Goal: Task Accomplishment & Management: Manage account settings

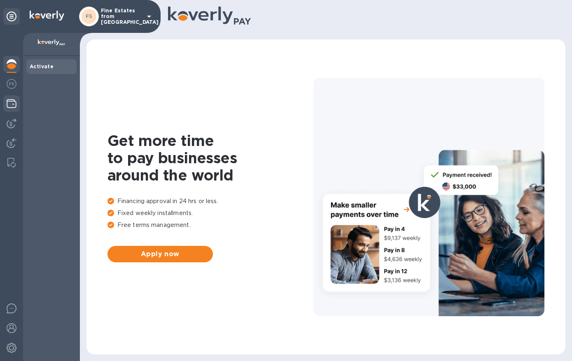
click at [7, 103] on img at bounding box center [12, 104] width 10 height 10
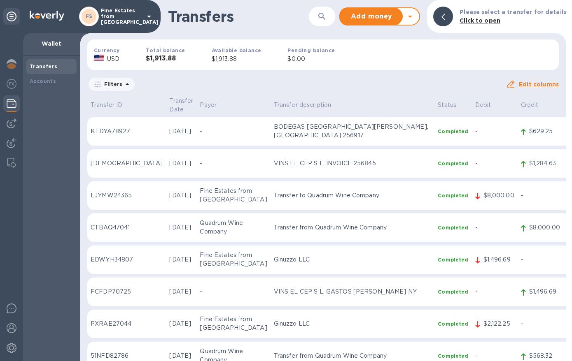
click at [117, 7] on div "FS Fine Estates from Spain" at bounding box center [116, 17] width 75 height 20
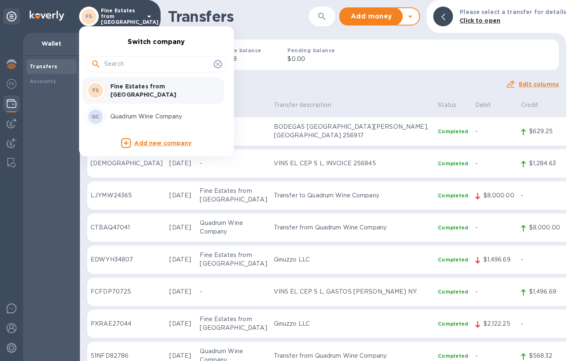
click at [145, 110] on div "QC Quadrum Wine Company" at bounding box center [150, 117] width 128 height 20
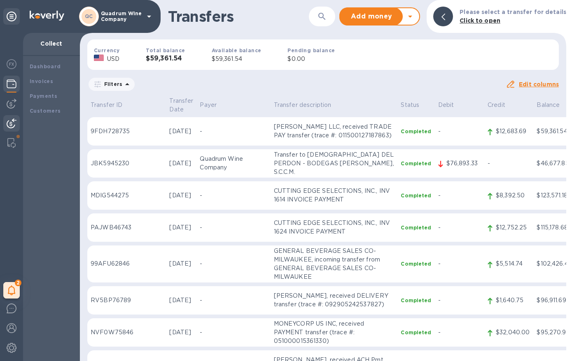
click at [46, 193] on div "Dashboard Invoices Payments Customers" at bounding box center [51, 208] width 57 height 305
click at [33, 108] on b "Customers" at bounding box center [45, 111] width 31 height 6
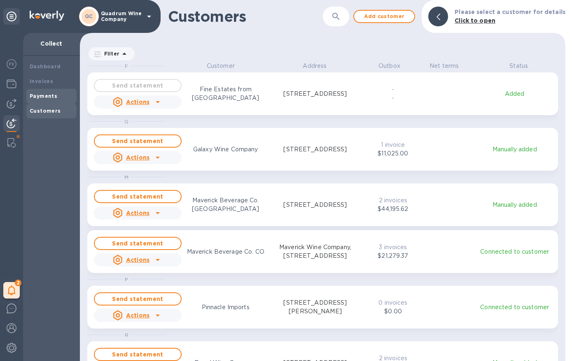
click at [40, 93] on b "Payments" at bounding box center [44, 96] width 28 height 6
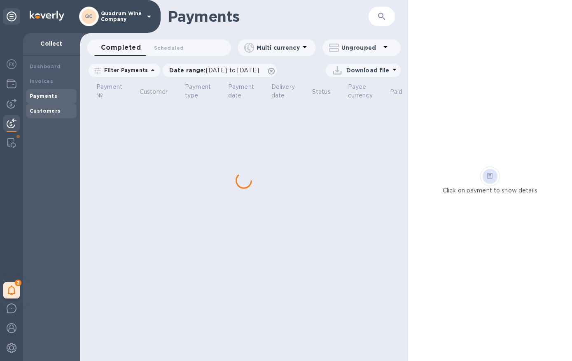
click at [43, 114] on div "Customers" at bounding box center [52, 111] width 44 height 8
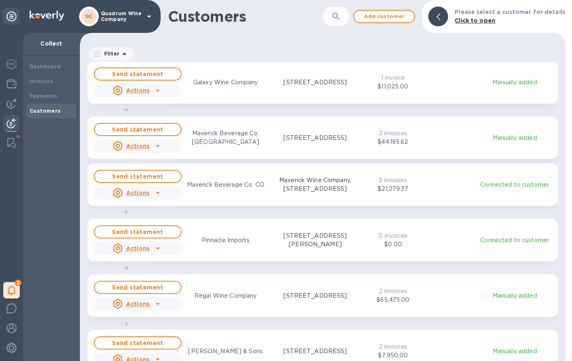
scroll to position [81, 0]
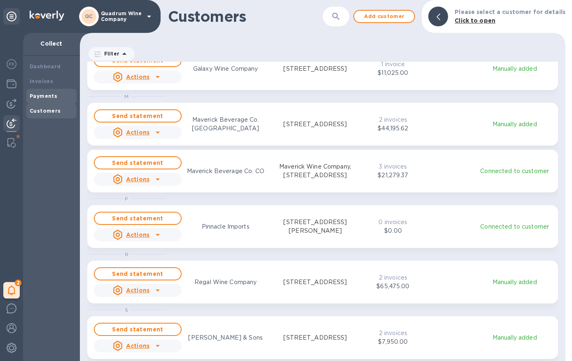
click at [59, 96] on div "Payments" at bounding box center [52, 96] width 44 height 8
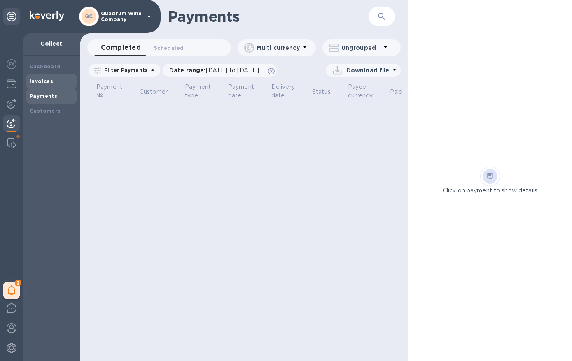
click at [50, 84] on div "Invoices" at bounding box center [52, 81] width 44 height 8
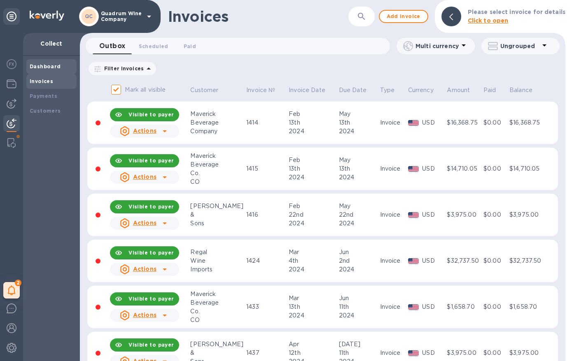
click at [51, 66] on b "Dashboard" at bounding box center [45, 66] width 31 height 6
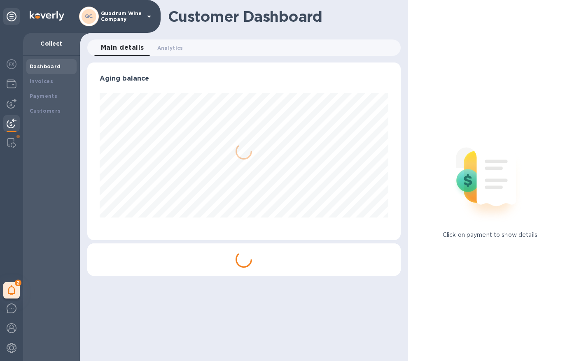
scroll to position [178, 310]
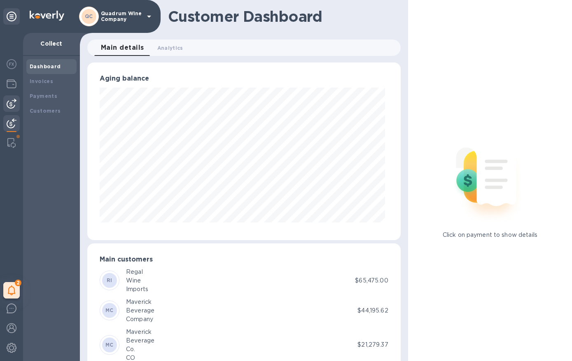
click at [13, 100] on img at bounding box center [12, 104] width 10 height 10
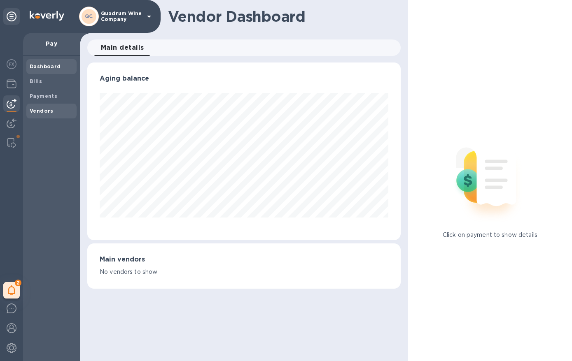
scroll to position [178, 313]
click at [49, 113] on b "Vendors" at bounding box center [42, 111] width 24 height 6
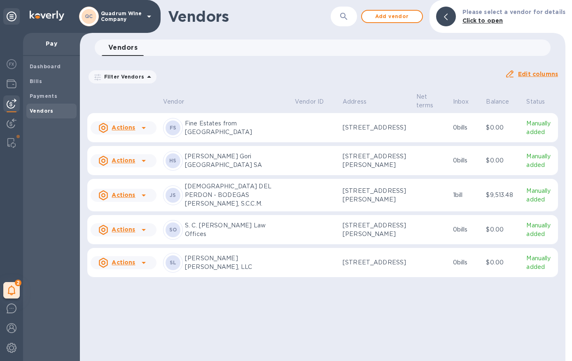
click at [137, 73] on p "Filter Vendors" at bounding box center [122, 76] width 43 height 7
click at [254, 84] on div "Filter Vendors Auto pay: All" at bounding box center [292, 77] width 411 height 16
click at [407, 18] on span "Add vendor" at bounding box center [391, 17] width 47 height 10
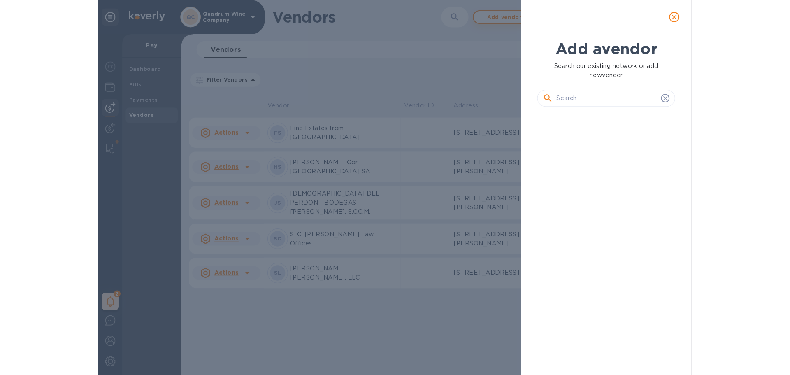
scroll to position [224, 136]
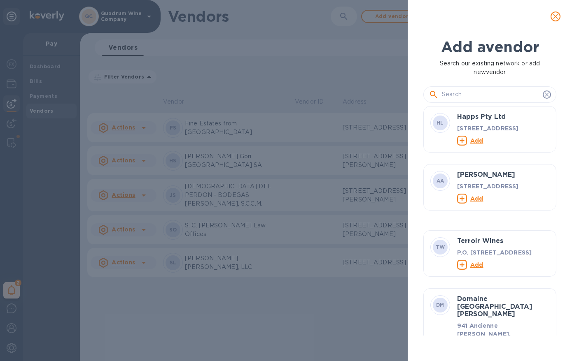
click at [132, 109] on div "Add a vendor Search our existing network or add new vendor [PERSON_NAME] Pty Lt…" at bounding box center [286, 180] width 572 height 361
drag, startPoint x: 98, startPoint y: 337, endPoint x: 146, endPoint y: 321, distance: 50.8
click at [98, 337] on div "Add a vendor Search our existing network or add new vendor [PERSON_NAME] Pty Lt…" at bounding box center [286, 180] width 572 height 361
click at [466, 97] on input "text" at bounding box center [491, 95] width 98 height 12
type input "La Quinta Vendimia"
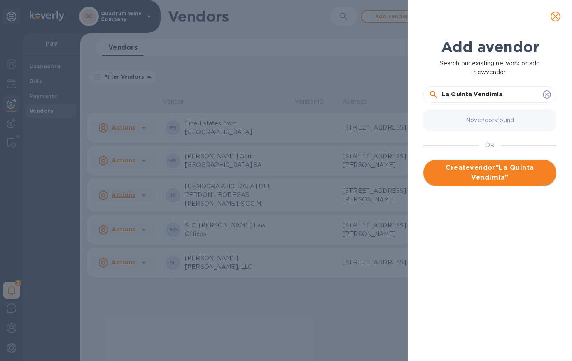
click at [466, 174] on span "Create vendor " La Quinta Vendimia "" at bounding box center [490, 173] width 120 height 20
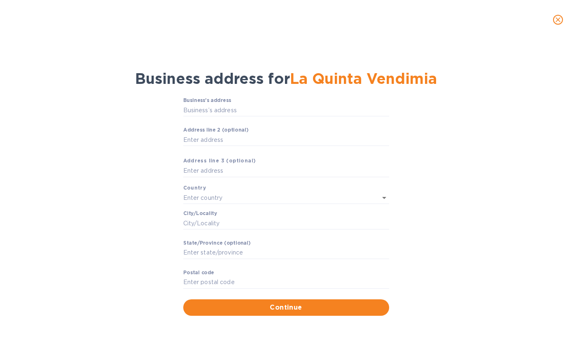
click at [347, 78] on span "La Quinta Vendimia" at bounding box center [363, 79] width 147 height 18
click at [205, 110] on input "Business’s аddress" at bounding box center [286, 110] width 206 height 12
click at [230, 106] on input "Business’s аddress" at bounding box center [286, 110] width 206 height 12
paste input "C/ [GEOGRAPHIC_DATA][PERSON_NAME] 4 - 10º C - 42004 [GEOGRAPHIC_DATA]"
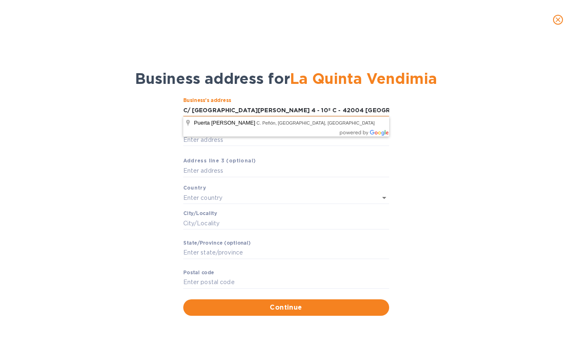
drag, startPoint x: 359, startPoint y: 106, endPoint x: 283, endPoint y: 108, distance: 75.4
click at [283, 108] on input "C/ [GEOGRAPHIC_DATA][PERSON_NAME] 4 - 10º C - 42004 [GEOGRAPHIC_DATA]" at bounding box center [286, 110] width 206 height 12
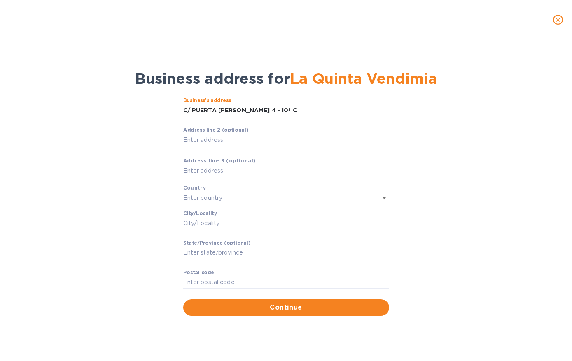
type input "C/ PUERTA [PERSON_NAME] 4 - 10º C"
click at [231, 210] on li "[GEOGRAPHIC_DATA]" at bounding box center [286, 216] width 206 height 14
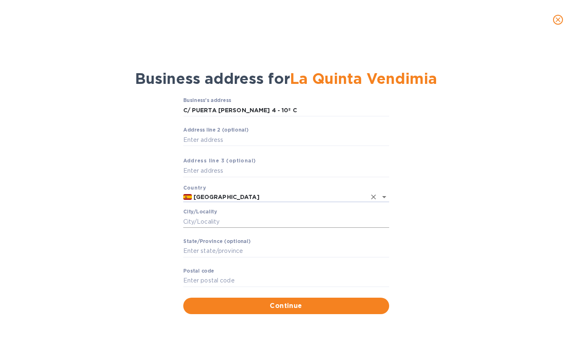
type input "[GEOGRAPHIC_DATA]"
click at [195, 224] on input "Сity/Locаlity" at bounding box center [286, 222] width 206 height 12
click at [282, 112] on input "C/ PUERTA [PERSON_NAME] 4 - 10º C" at bounding box center [286, 110] width 206 height 12
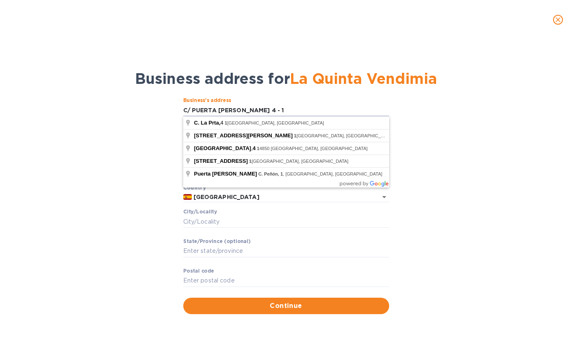
type input "C/ PUERTA [PERSON_NAME] 4 - 1"
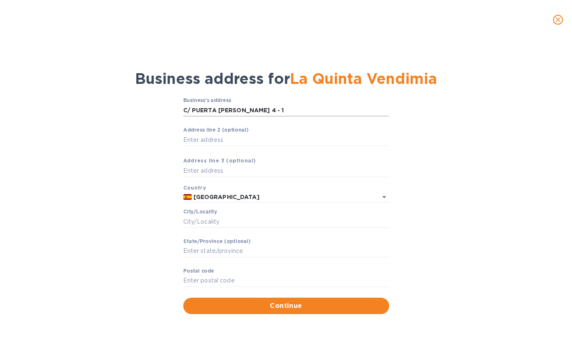
drag, startPoint x: 273, startPoint y: 110, endPoint x: 206, endPoint y: 114, distance: 66.8
click at [170, 108] on div "Business’s аddress C/ PUERTA [PERSON_NAME] 4 - 1 ​ Аddress line 2 (optional) ​ …" at bounding box center [286, 206] width 550 height 226
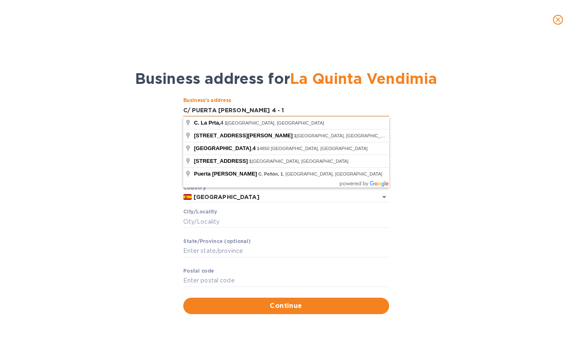
click at [206, 113] on input "C/ PUERTA [PERSON_NAME] 4 - 1" at bounding box center [286, 110] width 206 height 12
drag, startPoint x: 279, startPoint y: 112, endPoint x: 149, endPoint y: 108, distance: 130.1
click at [149, 108] on div "Business’s аddress C/ PUERTA [PERSON_NAME] 4 - 1 ​ Аddress line 2 (optional) ​ …" at bounding box center [286, 206] width 550 height 226
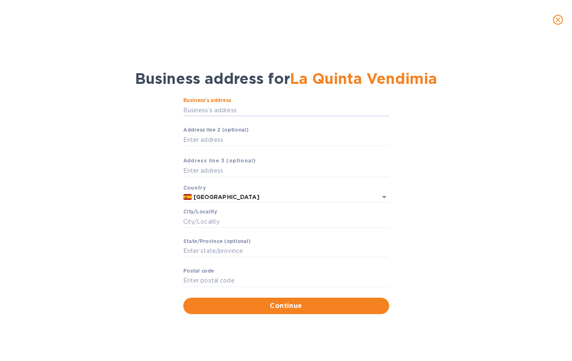
paste input "C/ [GEOGRAPHIC_DATA][PERSON_NAME] 4 - 10º C - 42004 [GEOGRAPHIC_DATA]"
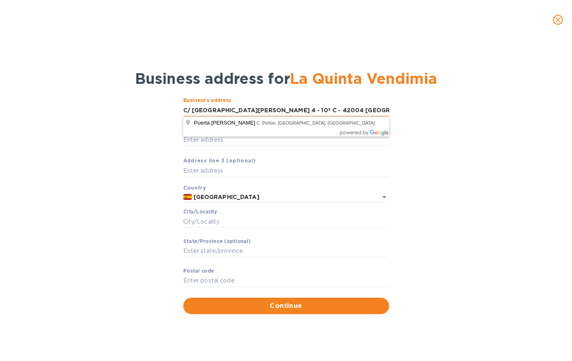
drag, startPoint x: 346, startPoint y: 108, endPoint x: 281, endPoint y: 107, distance: 65.1
click at [281, 107] on input "C/ [GEOGRAPHIC_DATA][PERSON_NAME] 4 - 10º C - 42004 [GEOGRAPHIC_DATA]" at bounding box center [286, 110] width 206 height 12
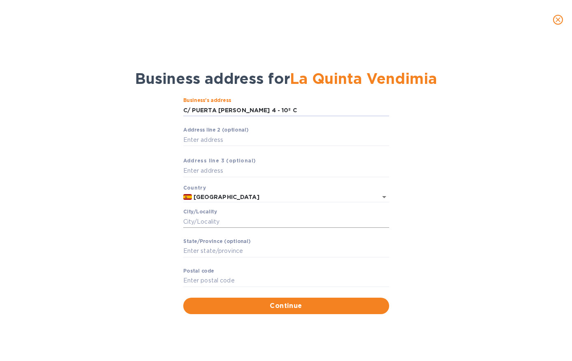
type input "C/ PUERTA [PERSON_NAME] 4 - 10º C"
click at [224, 221] on input "Сity/Locаlity" at bounding box center [286, 222] width 206 height 12
type input "S"
type input "[PERSON_NAME]"
type input "42004"
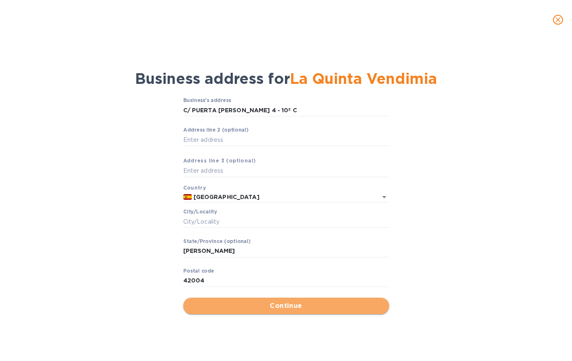
click at [291, 308] on span "Continue" at bounding box center [286, 306] width 193 height 10
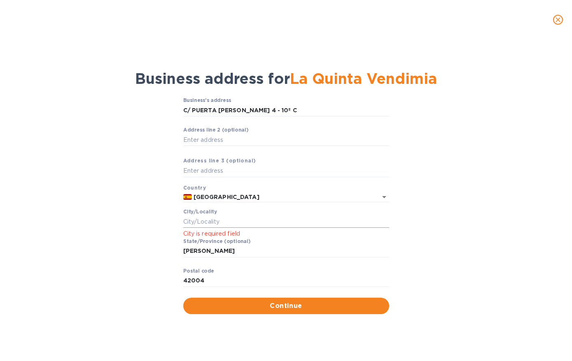
click at [242, 227] on input "Сity/Locаlity" at bounding box center [286, 222] width 206 height 12
type input "[PERSON_NAME]"
click at [183, 298] on button "Continue" at bounding box center [286, 306] width 206 height 16
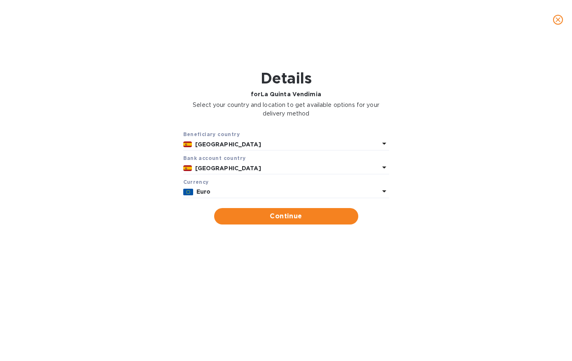
click at [238, 200] on form "Beneficiary country [GEOGRAPHIC_DATA] Bank account cоuntry [GEOGRAPHIC_DATA] Cu…" at bounding box center [286, 177] width 206 height 95
click at [246, 216] on span "Continue" at bounding box center [286, 217] width 131 height 10
type input "La Quinta Vendimia"
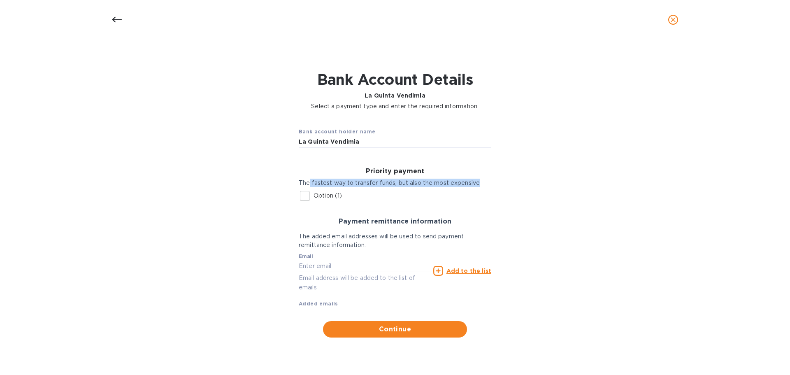
drag, startPoint x: 310, startPoint y: 180, endPoint x: 485, endPoint y: 186, distance: 174.7
click at [485, 186] on p "The fastest way to transfer funds, but also the most expensive" at bounding box center [395, 183] width 193 height 9
click at [505, 181] on div "Bank account holder name La Quinta Vendimia Priority payment The fastest way to…" at bounding box center [395, 229] width 769 height 227
drag, startPoint x: 333, startPoint y: 182, endPoint x: 477, endPoint y: 181, distance: 144.1
click at [477, 181] on p "The fastest way to transfer funds, but also the most expensive" at bounding box center [395, 183] width 193 height 9
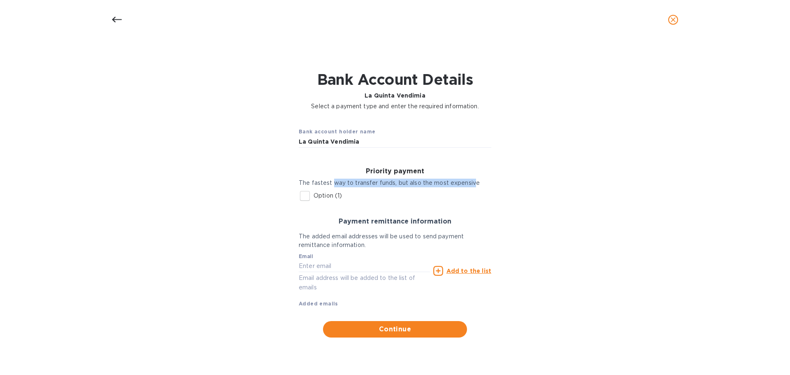
click at [477, 181] on p "The fastest way to transfer funds, but also the most expensive" at bounding box center [395, 183] width 193 height 9
click at [301, 193] on input "Option (1)" at bounding box center [304, 195] width 17 height 17
checkbox input "true"
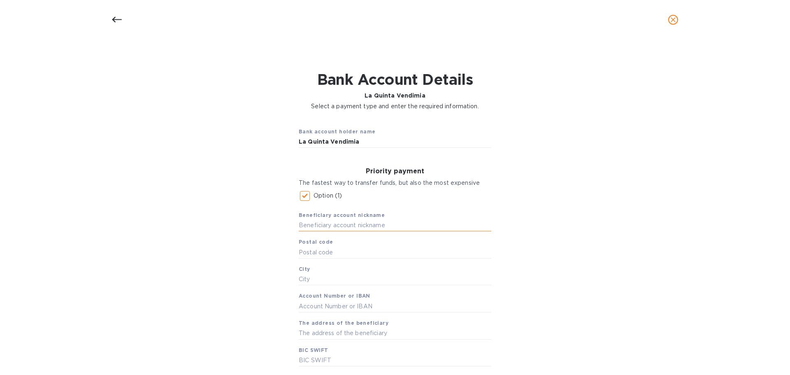
click at [351, 227] on input "text" at bounding box center [395, 225] width 193 height 12
type input "La Quinta Vendimia"
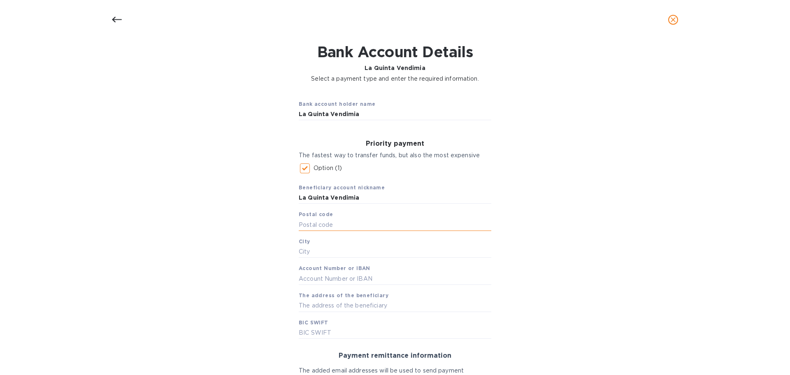
scroll to position [41, 0]
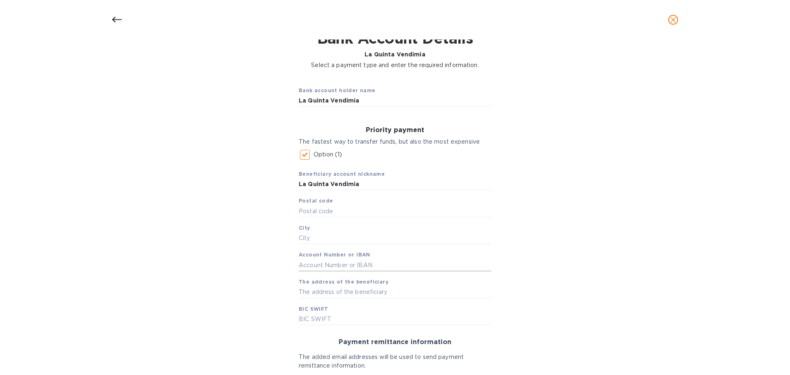
drag, startPoint x: 313, startPoint y: 264, endPoint x: 304, endPoint y: 263, distance: 9.5
click at [313, 264] on input "text" at bounding box center [395, 265] width 193 height 12
type input "[FINANCIAL_ID]"
type input "[SWIFT_CODE]"
click at [304, 263] on input "[FINANCIAL_ID]" at bounding box center [395, 265] width 193 height 12
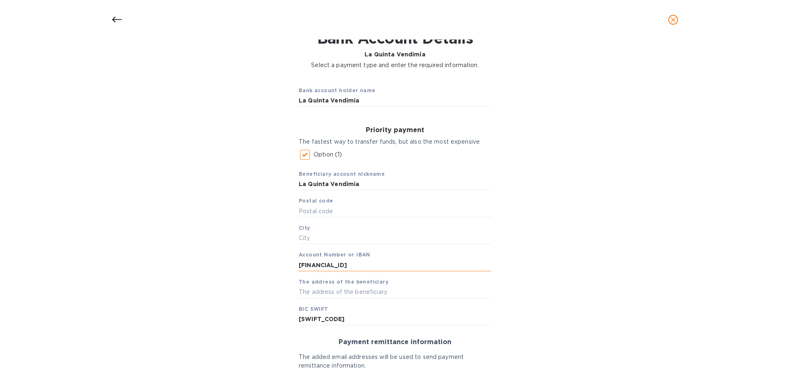
drag, startPoint x: 305, startPoint y: 261, endPoint x: 314, endPoint y: 263, distance: 8.8
click at [314, 263] on input "[FINANCIAL_ID]" at bounding box center [395, 265] width 193 height 12
drag, startPoint x: 309, startPoint y: 263, endPoint x: 396, endPoint y: 266, distance: 87.3
click at [396, 266] on input "[FINANCIAL_ID]" at bounding box center [395, 265] width 193 height 12
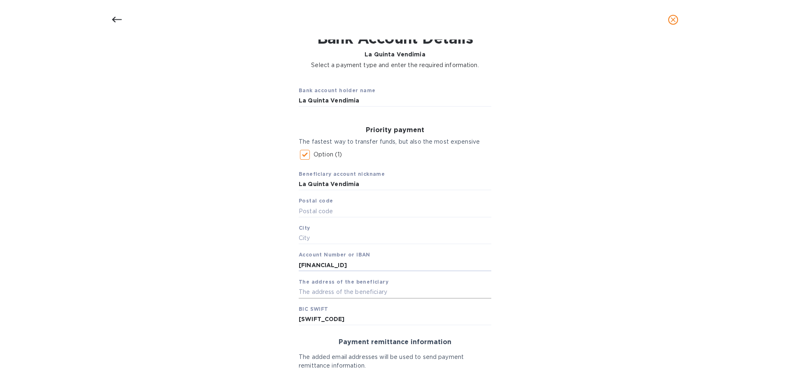
click at [377, 286] on input "text" at bounding box center [395, 292] width 193 height 12
click at [333, 210] on input "text" at bounding box center [395, 211] width 193 height 12
click at [311, 205] on input "text" at bounding box center [395, 211] width 193 height 12
type input "42004"
type input "[PERSON_NAME]"
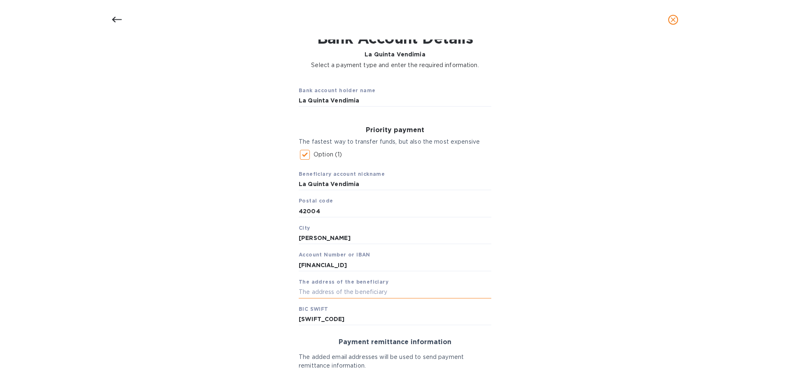
click at [323, 290] on input "text" at bounding box center [395, 292] width 193 height 12
paste input "C/ PUERTA [PERSON_NAME] 4 - 10º C"
type input "C/ PUERTA [PERSON_NAME] 4 - 10º C"
click at [565, 263] on div "Bank account holder name La Quinta Vendimia Priority payment The fastest way to…" at bounding box center [395, 269] width 769 height 389
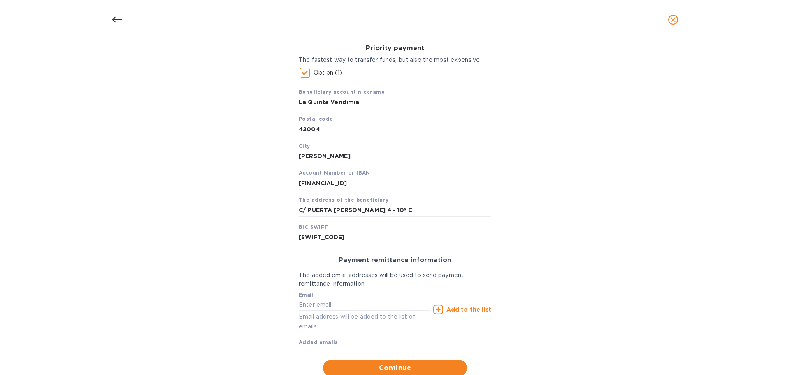
scroll to position [124, 0]
click at [360, 308] on input "text" at bounding box center [364, 304] width 131 height 12
type input "[PERSON_NAME][EMAIL_ADDRESS][DOMAIN_NAME]"
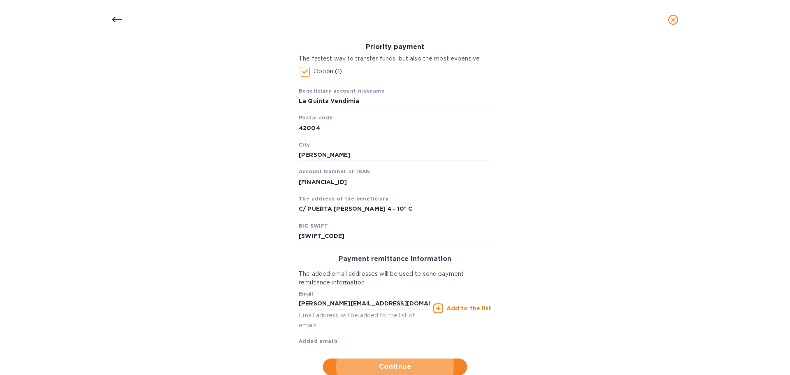
click at [376, 361] on span "Continue" at bounding box center [395, 367] width 131 height 10
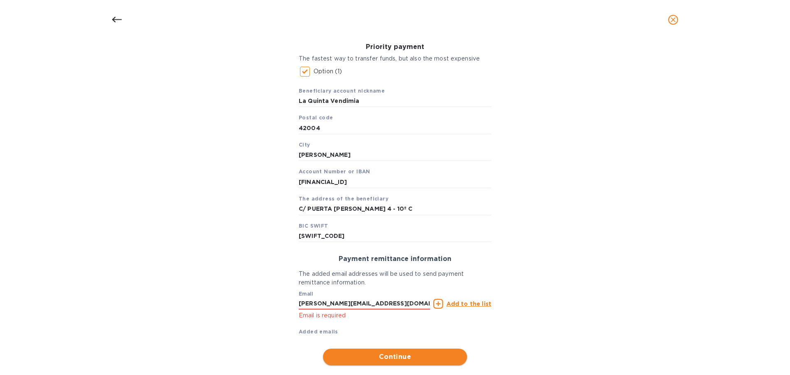
click at [378, 357] on span "Continue" at bounding box center [395, 357] width 131 height 10
drag, startPoint x: 343, startPoint y: 273, endPoint x: 394, endPoint y: 274, distance: 51.1
click at [394, 274] on p "The added email addresses will be used to send payment remittance information." at bounding box center [395, 278] width 193 height 17
click at [436, 303] on icon at bounding box center [439, 304] width 10 height 10
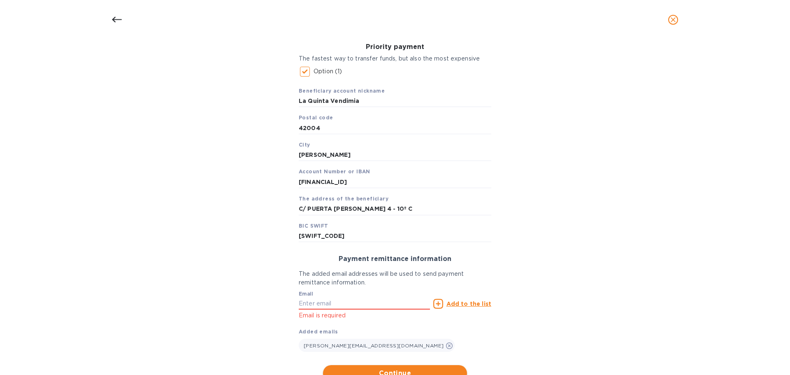
click at [397, 361] on span "Continue" at bounding box center [395, 373] width 131 height 10
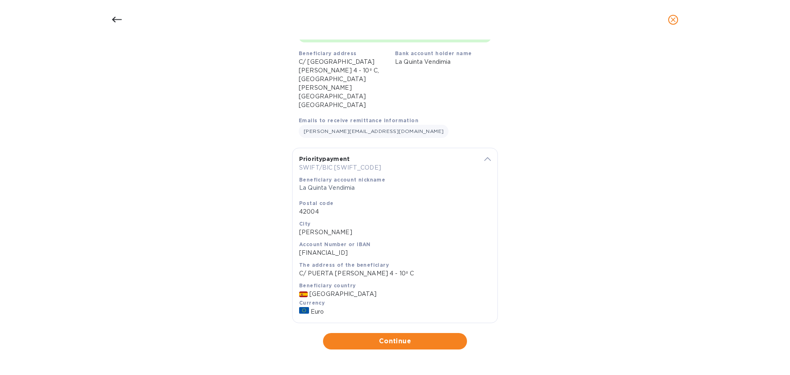
scroll to position [51, 0]
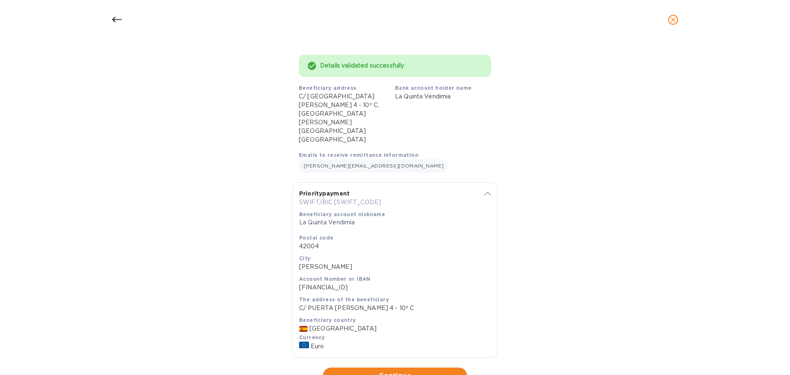
click at [397, 361] on span "Continue" at bounding box center [395, 376] width 131 height 10
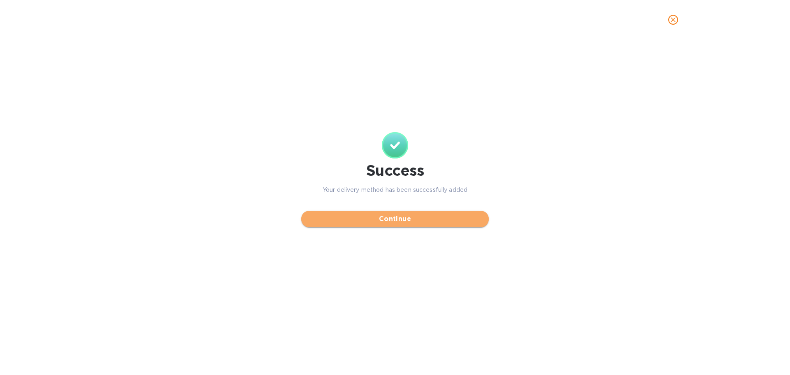
click at [401, 220] on span "Continue" at bounding box center [395, 219] width 175 height 10
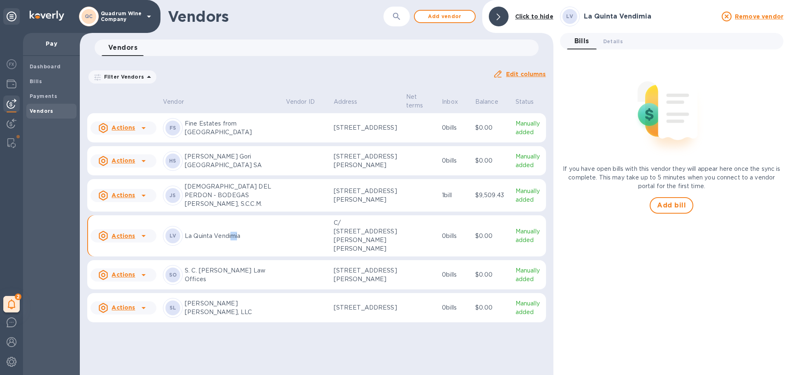
drag, startPoint x: 239, startPoint y: 255, endPoint x: 232, endPoint y: 256, distance: 7.1
click at [232, 246] on div "LV La Quinta Vendimia" at bounding box center [221, 236] width 117 height 20
click at [224, 285] on div "SO S. C. [PERSON_NAME] Law Offices" at bounding box center [221, 275] width 117 height 20
drag, startPoint x: 224, startPoint y: 253, endPoint x: 189, endPoint y: 254, distance: 35.0
click at [224, 240] on p "La Quinta Vendimia" at bounding box center [232, 236] width 95 height 9
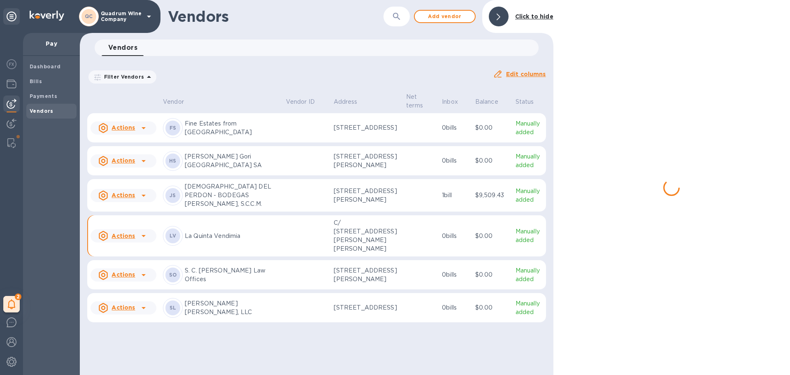
click at [142, 241] on icon at bounding box center [144, 236] width 10 height 10
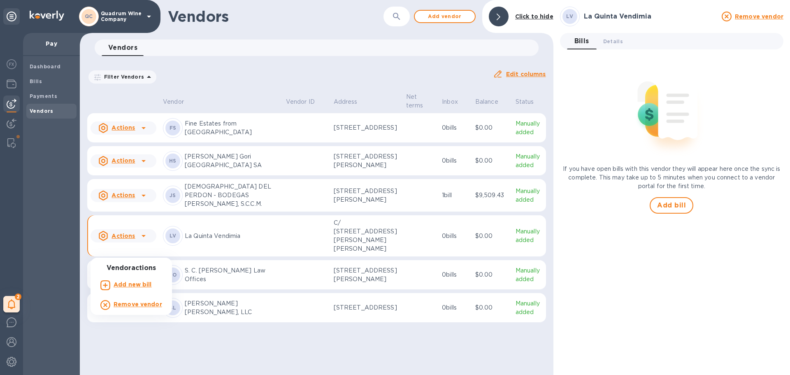
click at [141, 285] on b "Add new bill" at bounding box center [133, 284] width 38 height 7
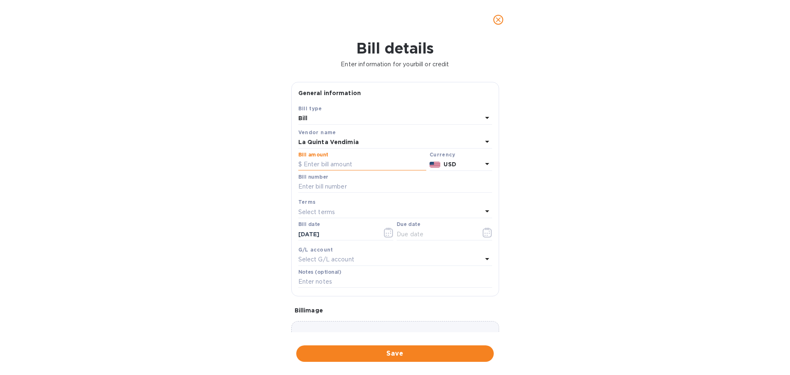
click at [324, 160] on input "text" at bounding box center [362, 165] width 128 height 12
drag, startPoint x: 322, startPoint y: 160, endPoint x: 326, endPoint y: 158, distance: 4.6
click at [322, 160] on input "text" at bounding box center [362, 165] width 128 height 12
type input "100.00"
click at [464, 159] on div "USD" at bounding box center [463, 165] width 42 height 12
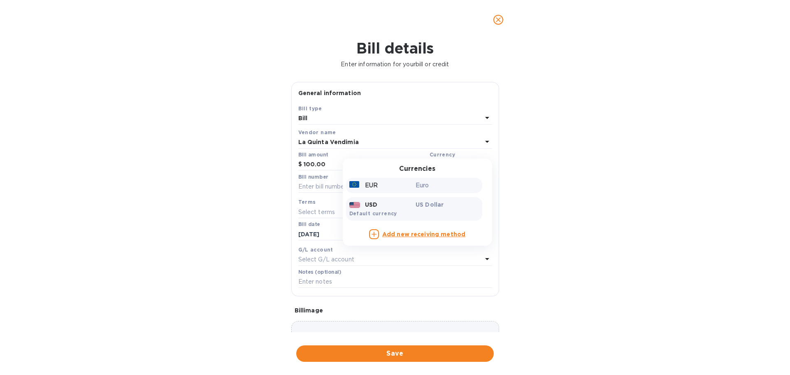
click at [399, 188] on div "EUR" at bounding box center [381, 185] width 67 height 12
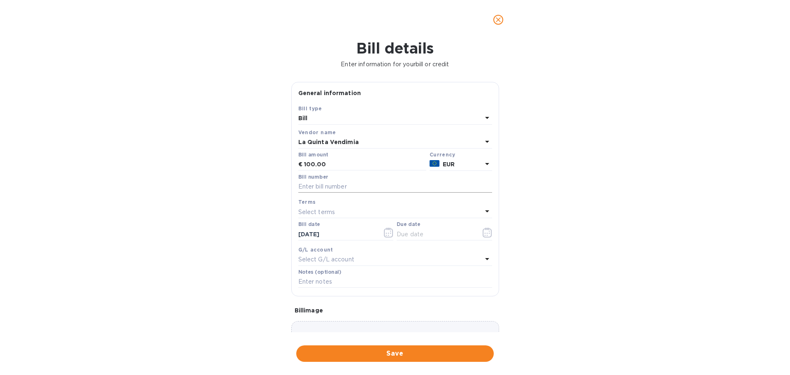
click at [328, 187] on input "text" at bounding box center [395, 187] width 194 height 12
type input "F25_017"
click at [399, 210] on div "Select terms" at bounding box center [390, 212] width 184 height 12
click at [333, 261] on p "NET 30" at bounding box center [392, 259] width 174 height 9
type input "[DATE]"
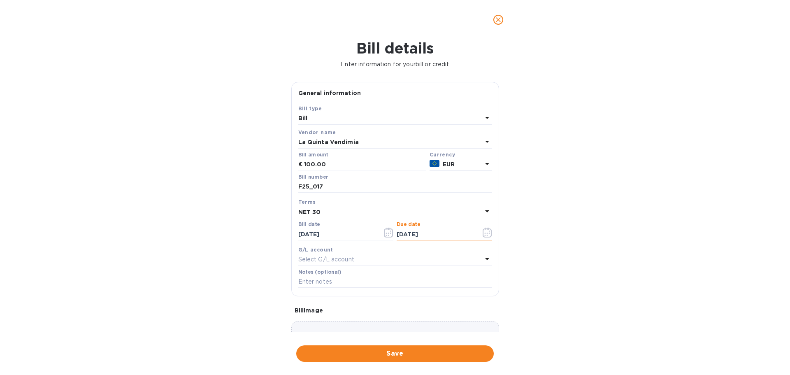
click at [427, 231] on input "[DATE]" at bounding box center [436, 234] width 78 height 12
click at [384, 233] on icon "button" at bounding box center [388, 233] width 9 height 10
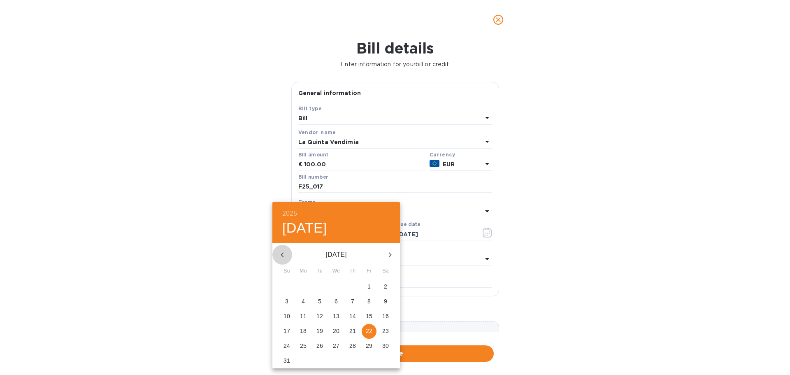
click at [274, 253] on button "button" at bounding box center [283, 255] width 20 height 20
click at [324, 330] on span "22" at bounding box center [319, 331] width 15 height 8
type input "[DATE]"
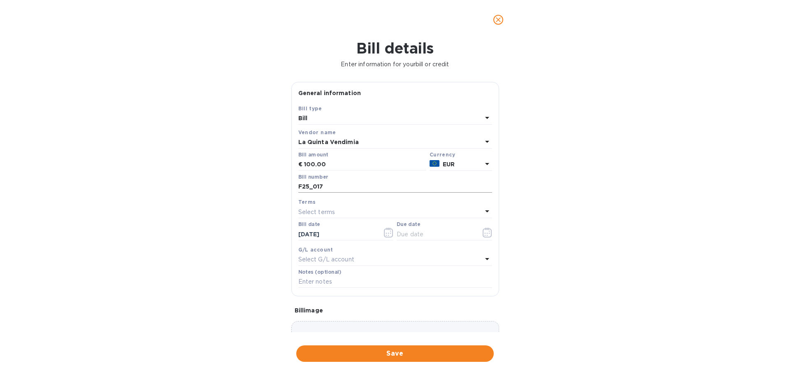
click at [337, 185] on input "F25_017" at bounding box center [395, 187] width 194 height 12
type input "F25_017A"
click at [442, 232] on input "text" at bounding box center [436, 234] width 78 height 12
click at [352, 265] on div "Select G/L account" at bounding box center [390, 260] width 184 height 12
click at [571, 253] on div "Bill details Enter information for your bill or credit General information Save…" at bounding box center [395, 208] width 790 height 336
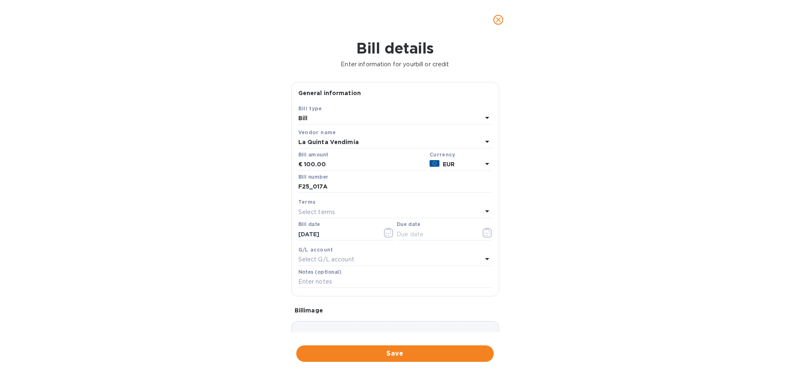
click at [462, 256] on div "Select G/L account" at bounding box center [390, 260] width 184 height 12
click at [193, 160] on div "Bill details Enter information for your bill or credit General information Save…" at bounding box center [395, 208] width 790 height 336
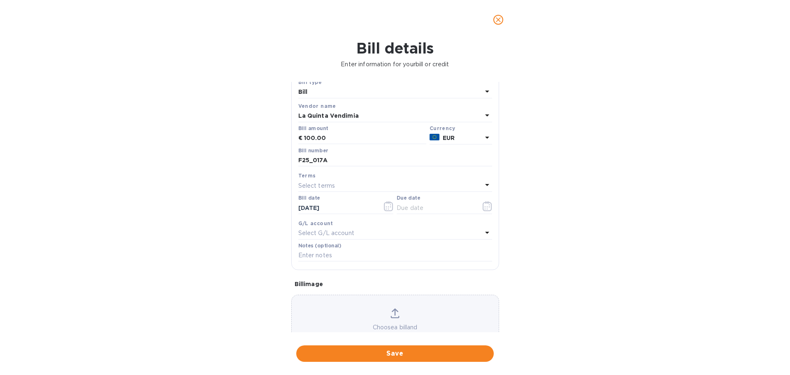
scroll to position [58, 0]
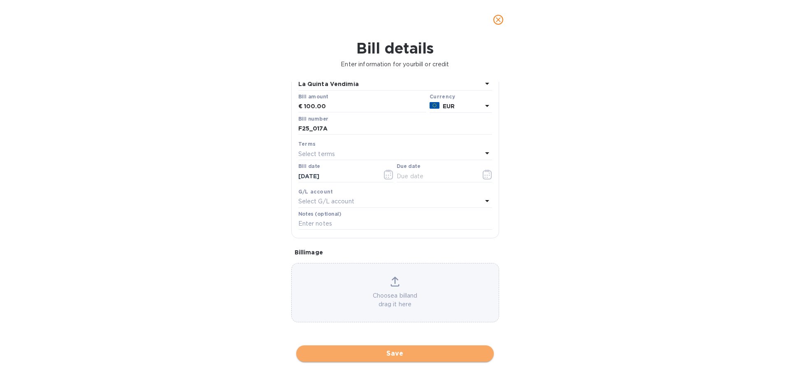
click at [422, 352] on span "Save" at bounding box center [395, 354] width 184 height 10
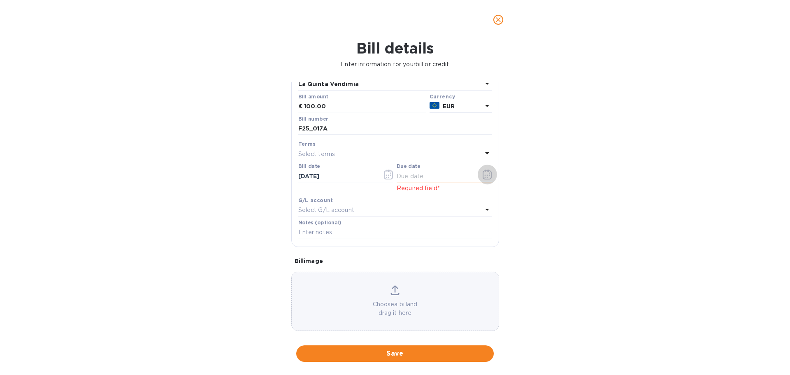
click at [483, 173] on icon "button" at bounding box center [487, 175] width 9 height 10
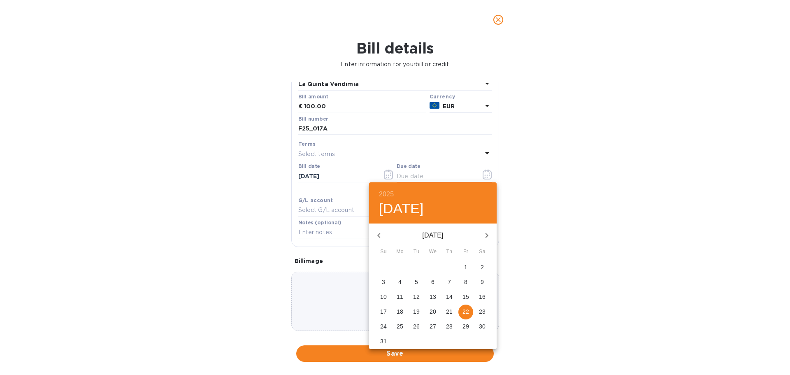
click at [487, 231] on icon "button" at bounding box center [487, 236] width 10 height 10
click at [378, 233] on icon "button" at bounding box center [379, 236] width 10 height 10
click at [465, 311] on p "22" at bounding box center [466, 312] width 7 height 8
type input "[DATE]"
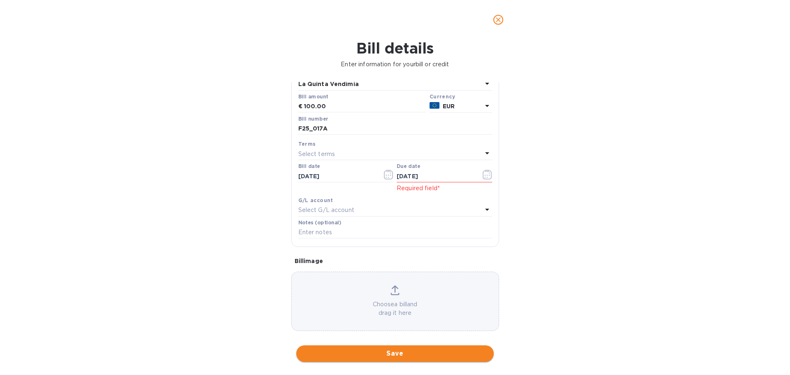
click at [391, 352] on span "Save" at bounding box center [395, 354] width 184 height 10
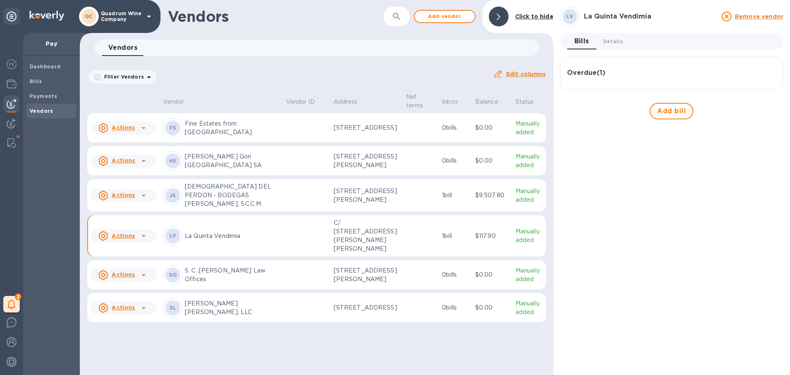
click at [253, 240] on p "La Quinta Vendimia" at bounding box center [232, 236] width 95 height 9
click at [476, 240] on p "$117.90" at bounding box center [493, 236] width 34 height 9
click at [571, 110] on button "Add bill" at bounding box center [672, 111] width 44 height 16
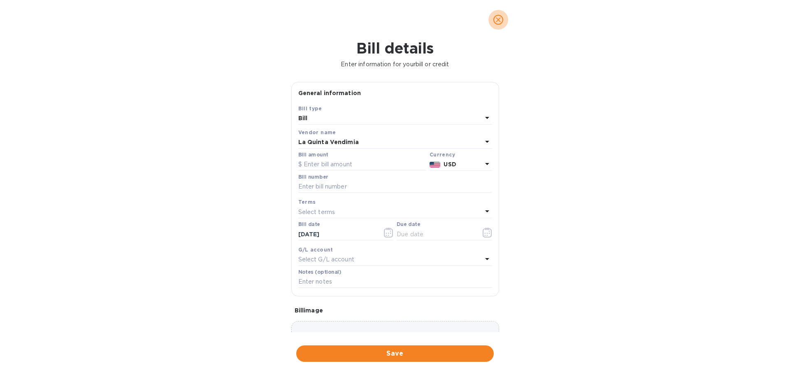
click at [497, 21] on icon "close" at bounding box center [498, 19] width 5 height 5
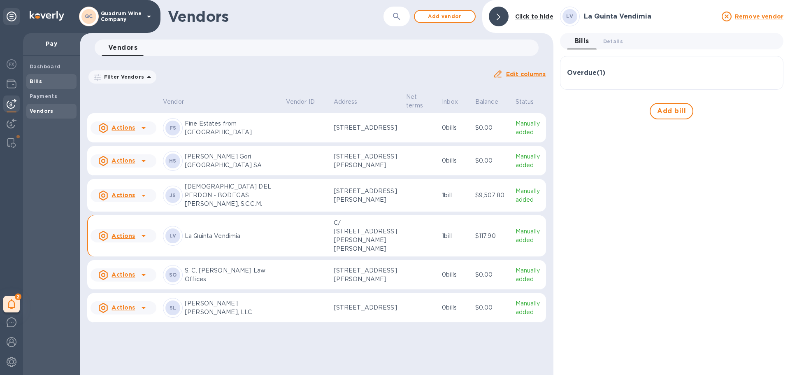
click at [57, 83] on span "Bills" at bounding box center [52, 81] width 44 height 8
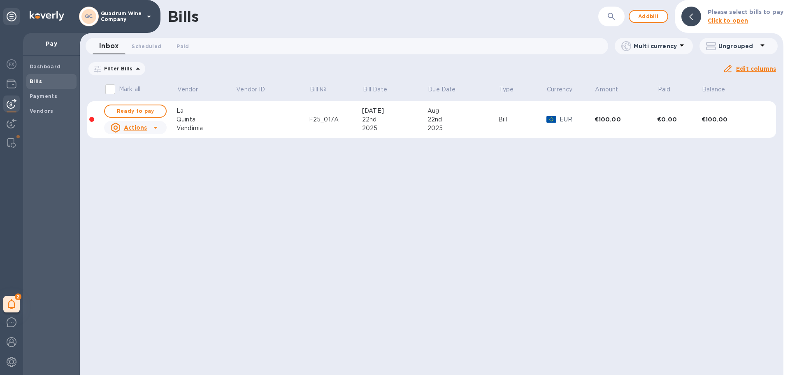
click at [199, 119] on div "Quinta" at bounding box center [206, 119] width 59 height 9
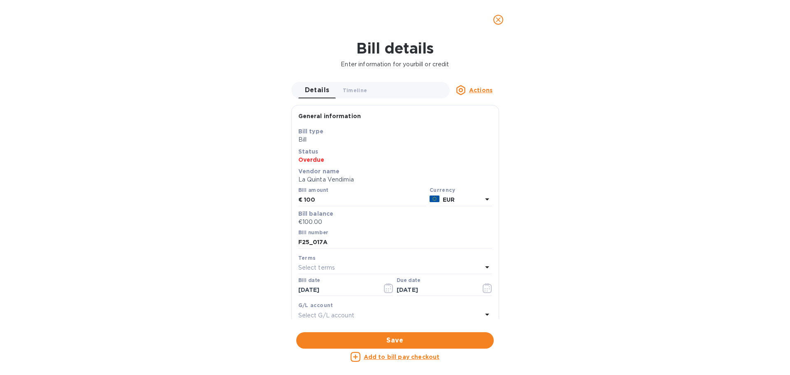
click at [378, 357] on u "Add to bill pay checkout" at bounding box center [402, 357] width 76 height 7
checkbox input "true"
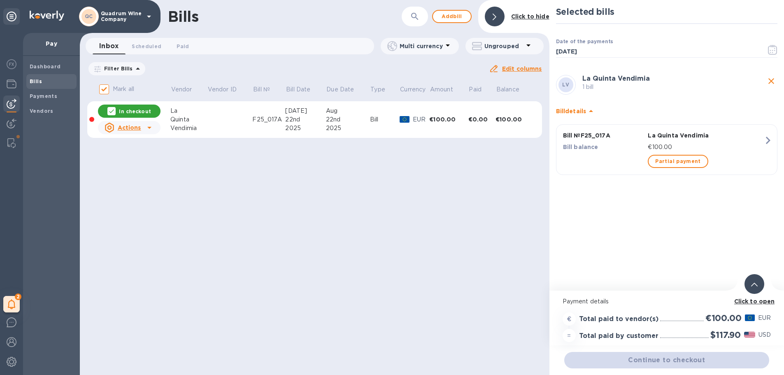
click at [571, 145] on p "€100.00" at bounding box center [706, 147] width 116 height 9
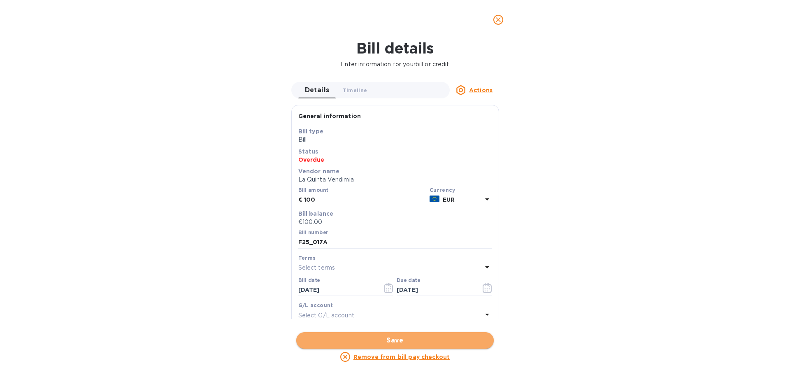
click at [395, 340] on span "Save" at bounding box center [395, 341] width 184 height 10
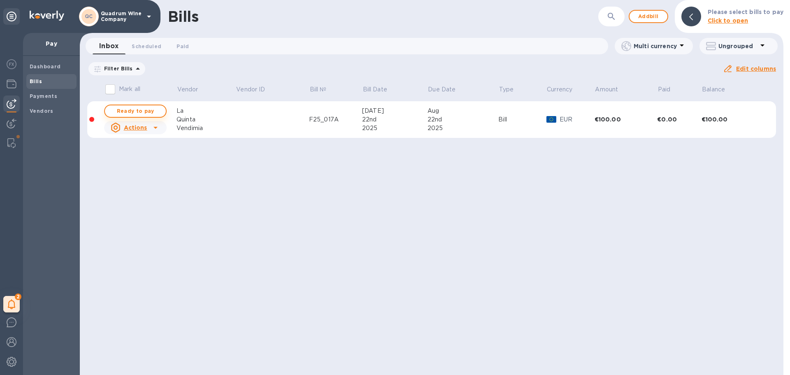
click at [150, 114] on span "Ready to pay" at bounding box center [136, 111] width 48 height 10
checkbox input "true"
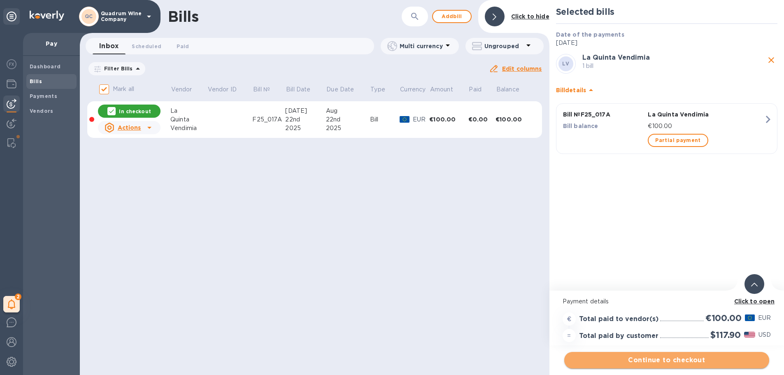
click at [571, 360] on span "Continue to checkout" at bounding box center [667, 360] width 192 height 10
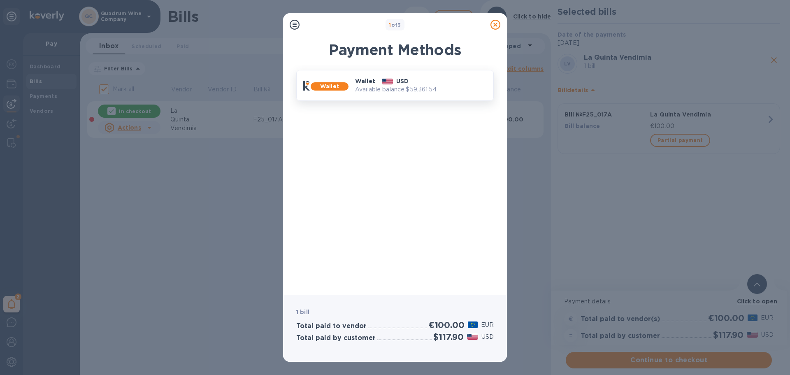
click at [392, 89] on p "Available balance: $59,361.54" at bounding box center [421, 89] width 132 height 9
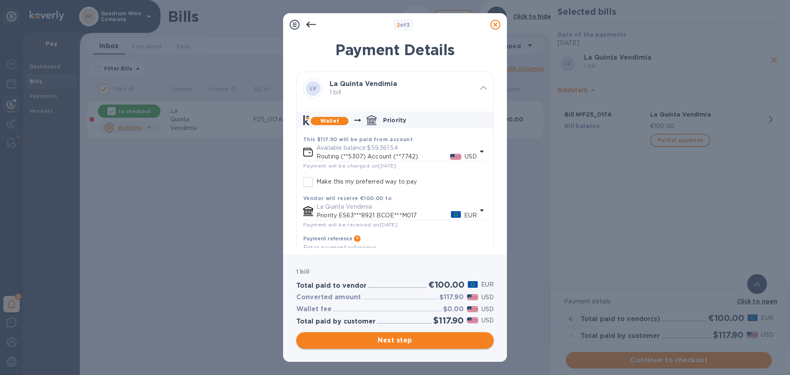
click at [403, 342] on span "Next step" at bounding box center [395, 341] width 184 height 10
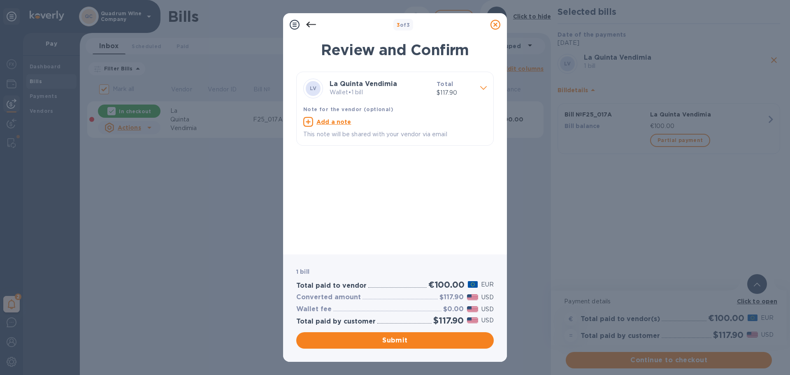
click at [408, 112] on div "Note for the vendor (optional)" at bounding box center [395, 109] width 187 height 12
click at [397, 341] on span "Submit" at bounding box center [395, 341] width 184 height 10
